Goal: Task Accomplishment & Management: Manage account settings

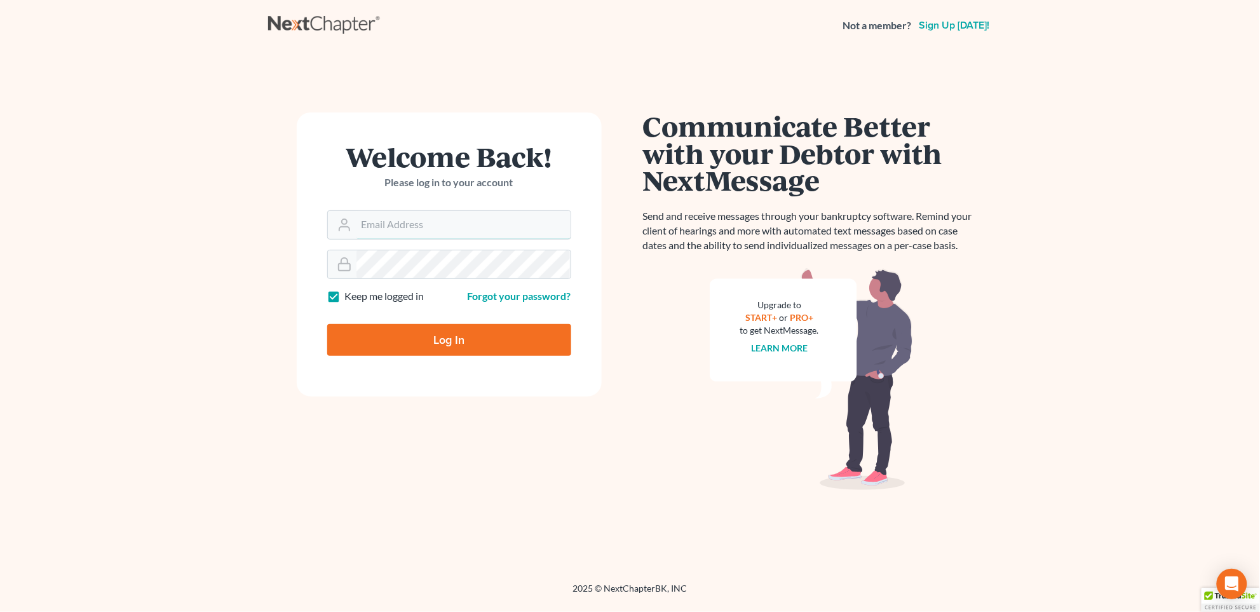
type input "[EMAIL_ADDRESS][DOMAIN_NAME]"
click at [468, 340] on input "Log In" at bounding box center [449, 340] width 244 height 32
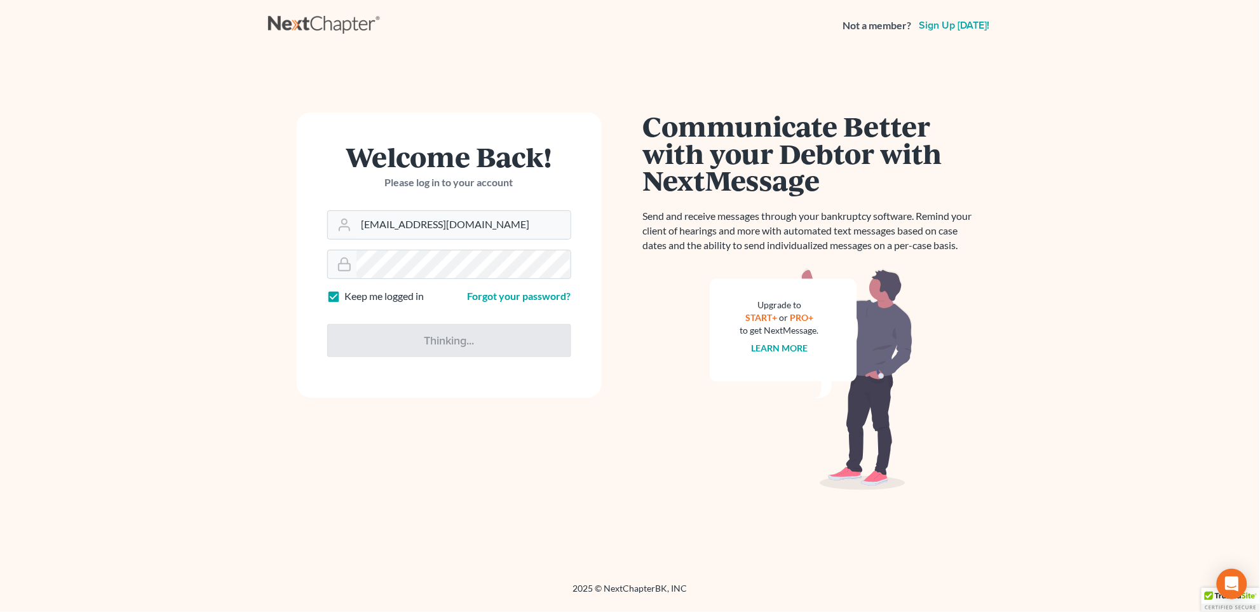
type input "Thinking..."
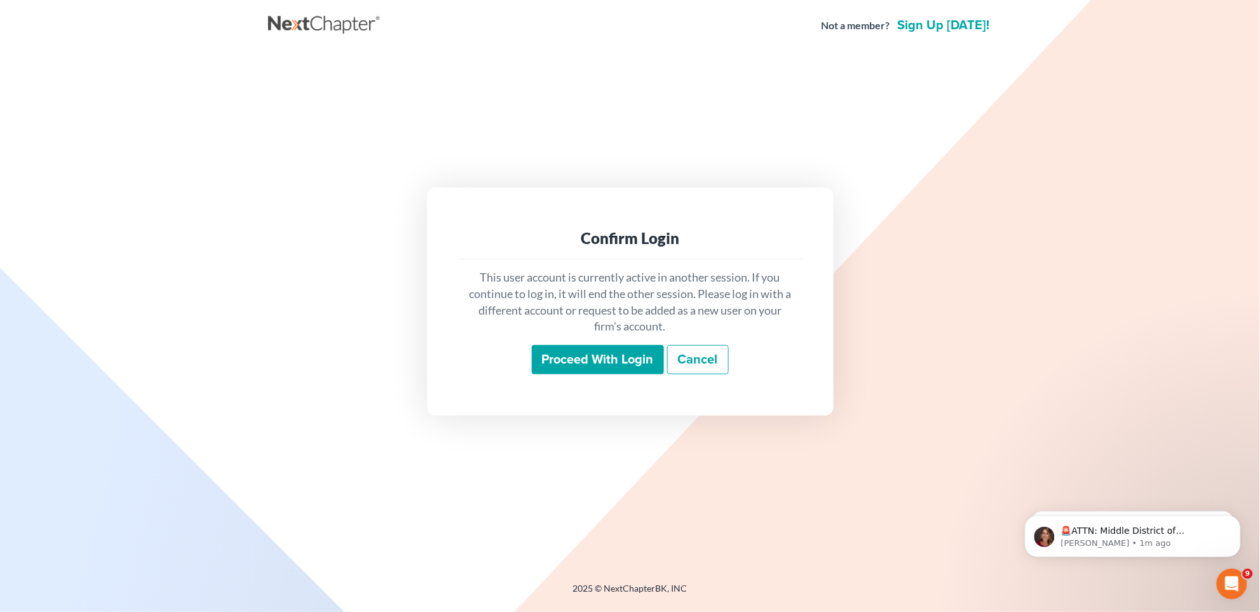
click at [1112, 73] on main "Confirm Login This user account is currently active in another session. If you …" at bounding box center [630, 301] width 1260 height 501
click at [608, 353] on input "Proceed with login" at bounding box center [598, 359] width 132 height 29
